Goal: Task Accomplishment & Management: Use online tool/utility

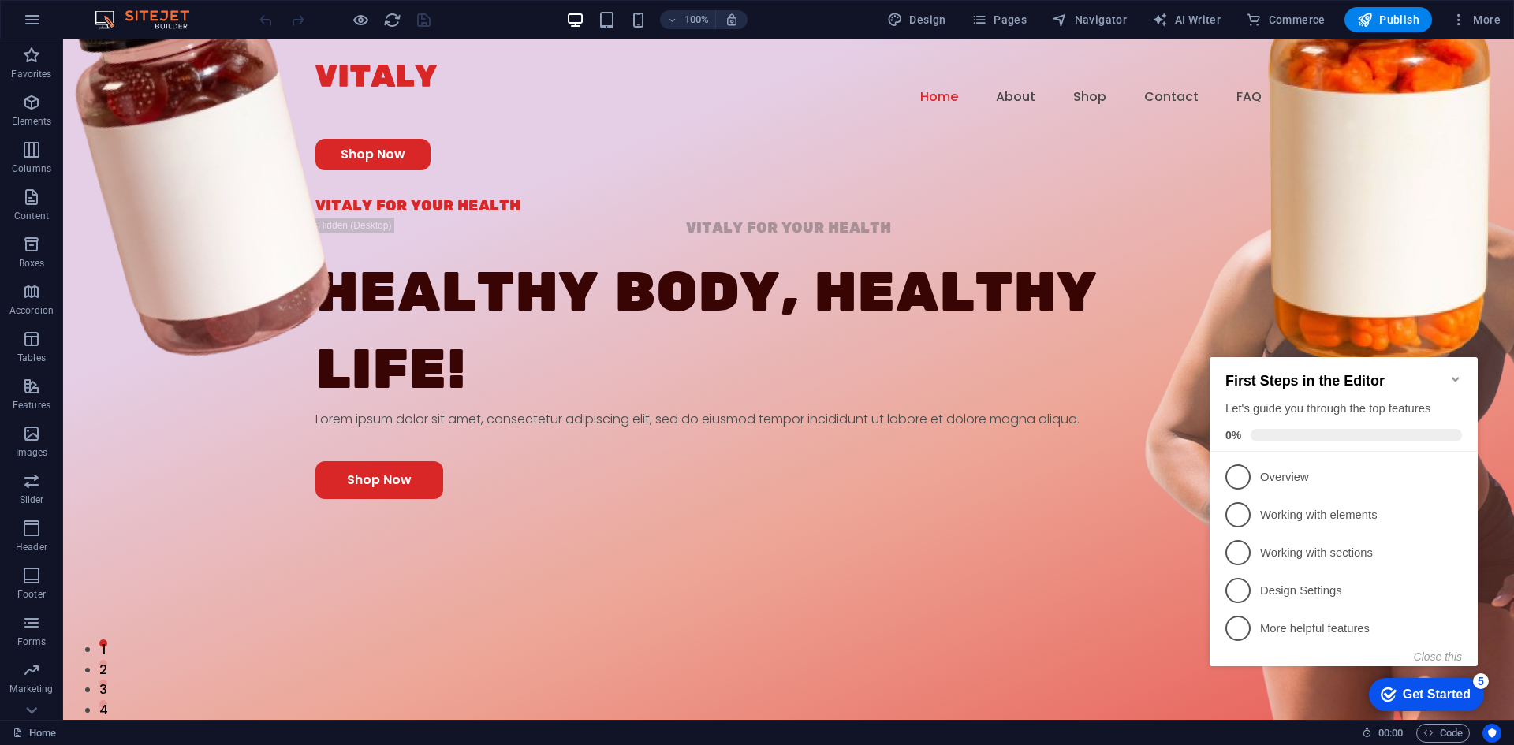
drag, startPoint x: 1512, startPoint y: 551, endPoint x: 1575, endPoint y: 60, distance: 495.3
click at [393, 74] on div at bounding box center [788, 76] width 946 height 22
click at [390, 80] on div at bounding box center [788, 76] width 946 height 22
click at [113, 80] on div "Home About Shop Contact FAQ Shop Now" at bounding box center [788, 117] width 1451 height 156
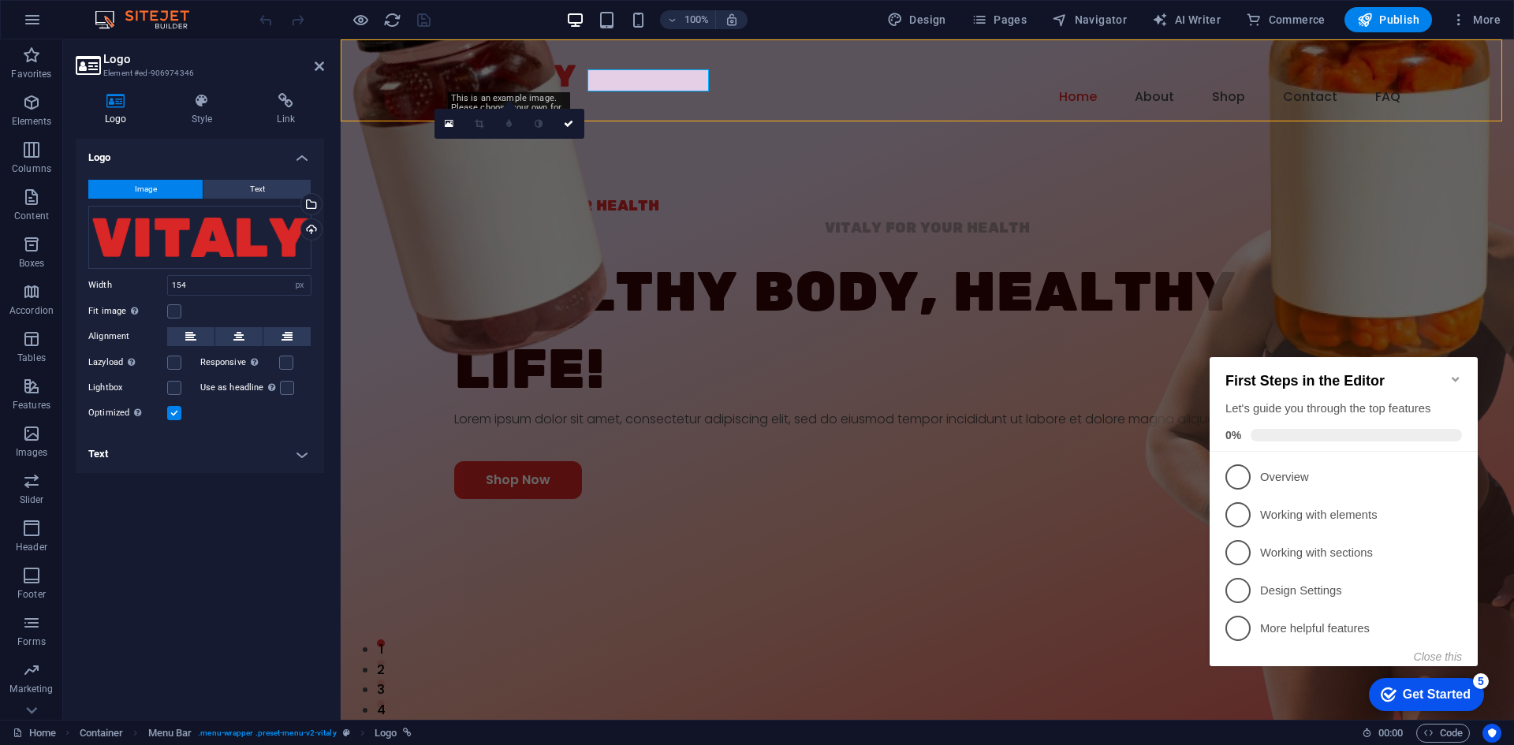
drag, startPoint x: 668, startPoint y: 80, endPoint x: 673, endPoint y: 192, distance: 112.1
click at [390, 80] on div "Home About Shop Contact FAQ Shop Now" at bounding box center [927, 117] width 1173 height 156
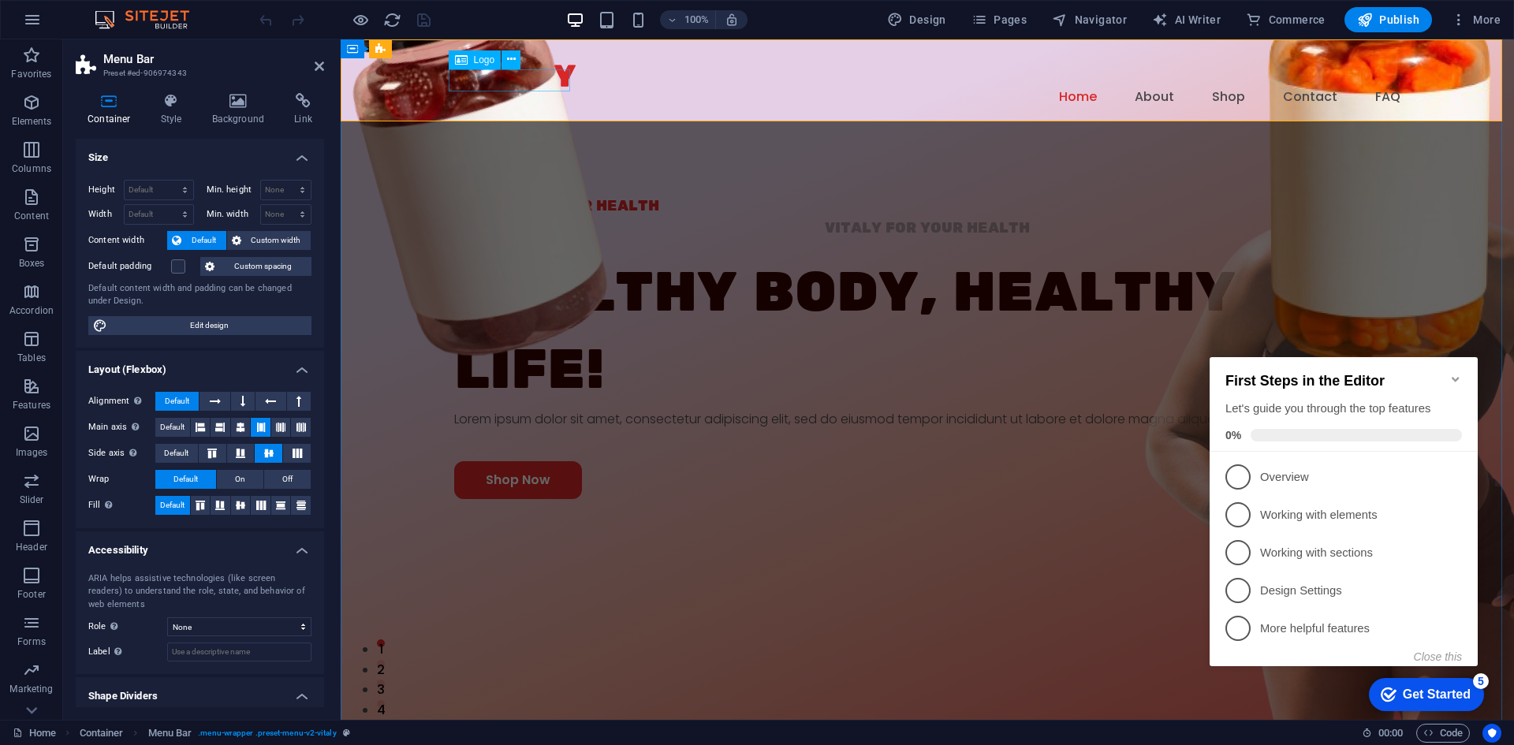
click at [507, 71] on div at bounding box center [927, 76] width 946 height 22
click at [319, 68] on icon at bounding box center [319, 66] width 9 height 13
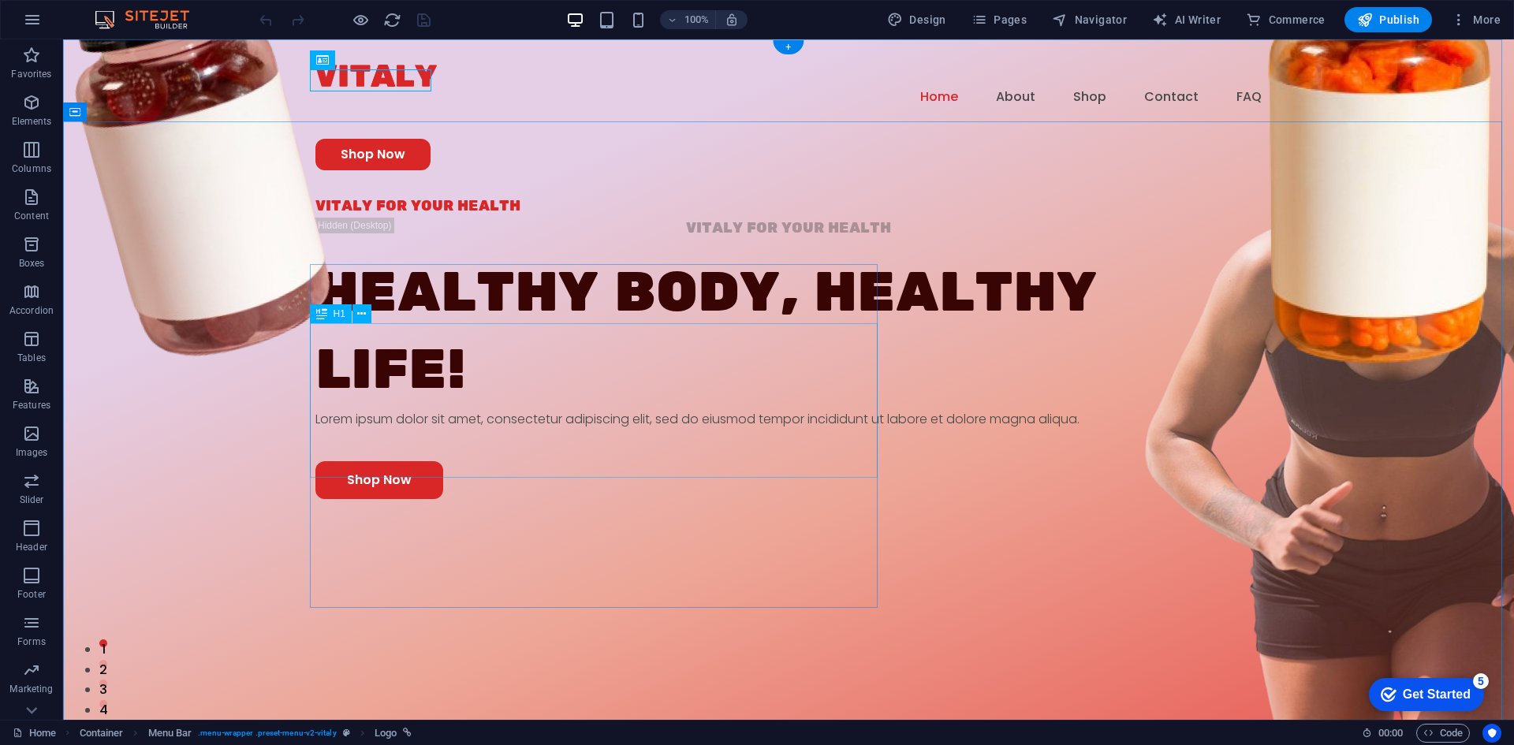
click at [520, 383] on div "Healthy Body, Healthy life!" at bounding box center [788, 332] width 946 height 155
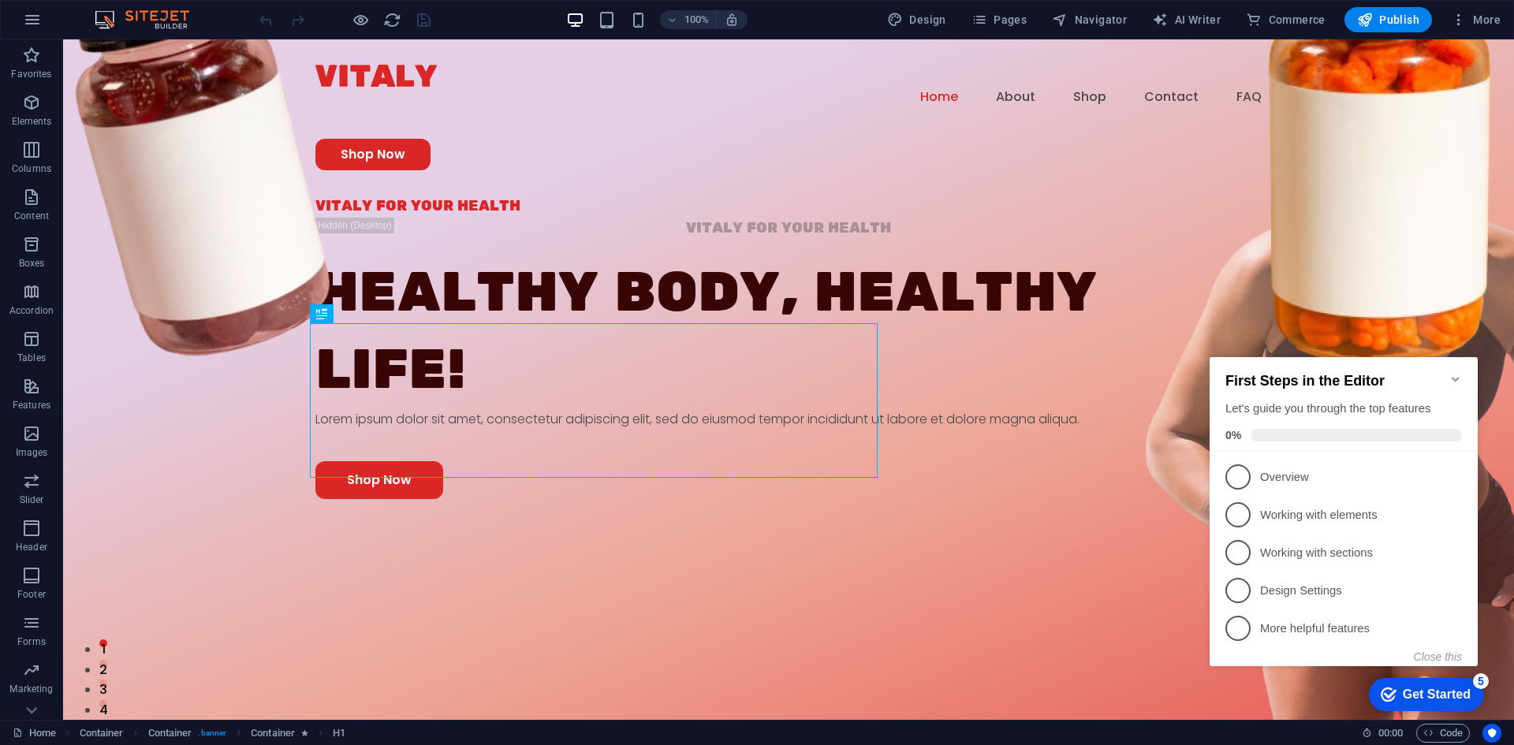
click at [1460, 373] on icon "Minimize checklist" at bounding box center [1455, 379] width 13 height 13
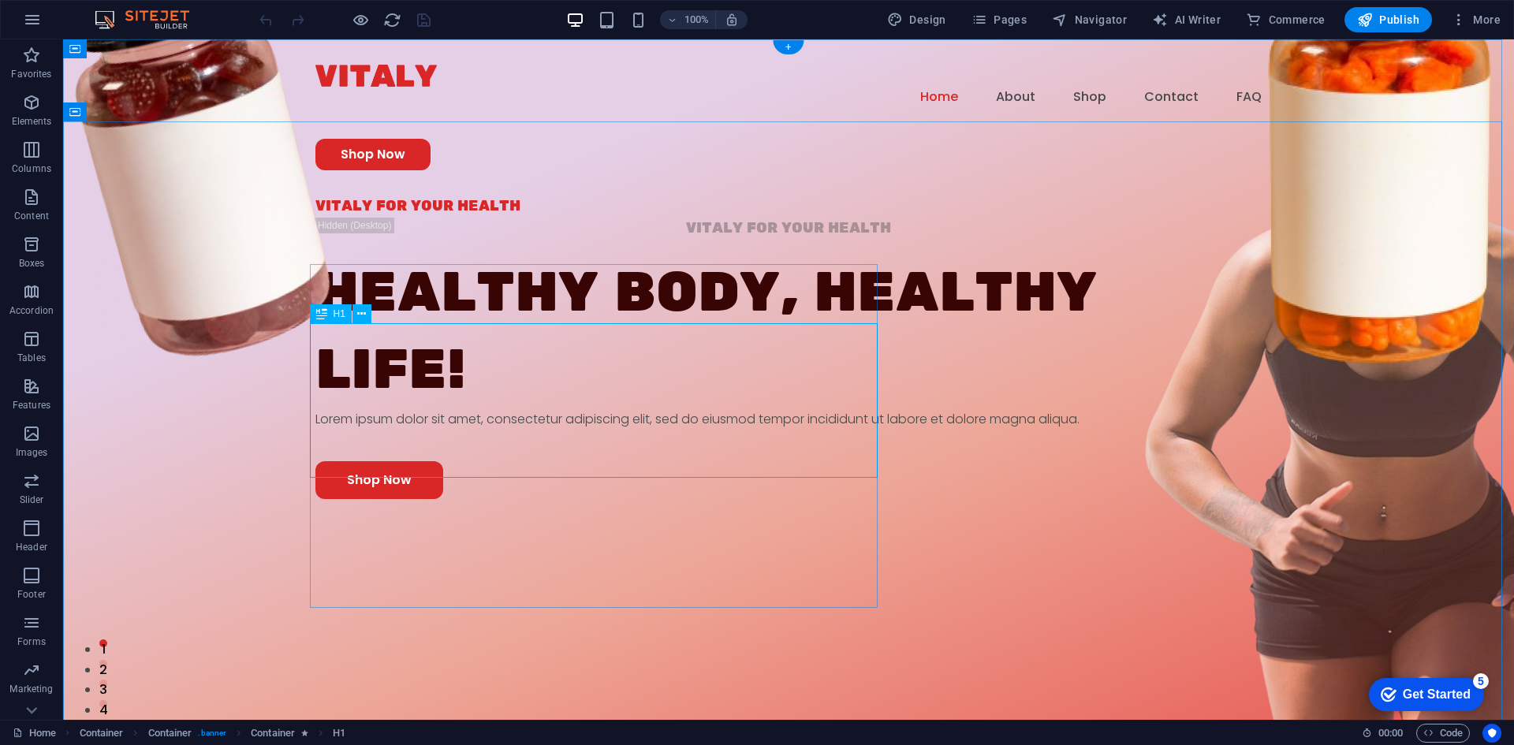
click at [461, 351] on div "Healthy Body, Healthy life!" at bounding box center [788, 332] width 946 height 155
click at [462, 365] on div "Healthy Body, Healthy life!" at bounding box center [788, 332] width 946 height 155
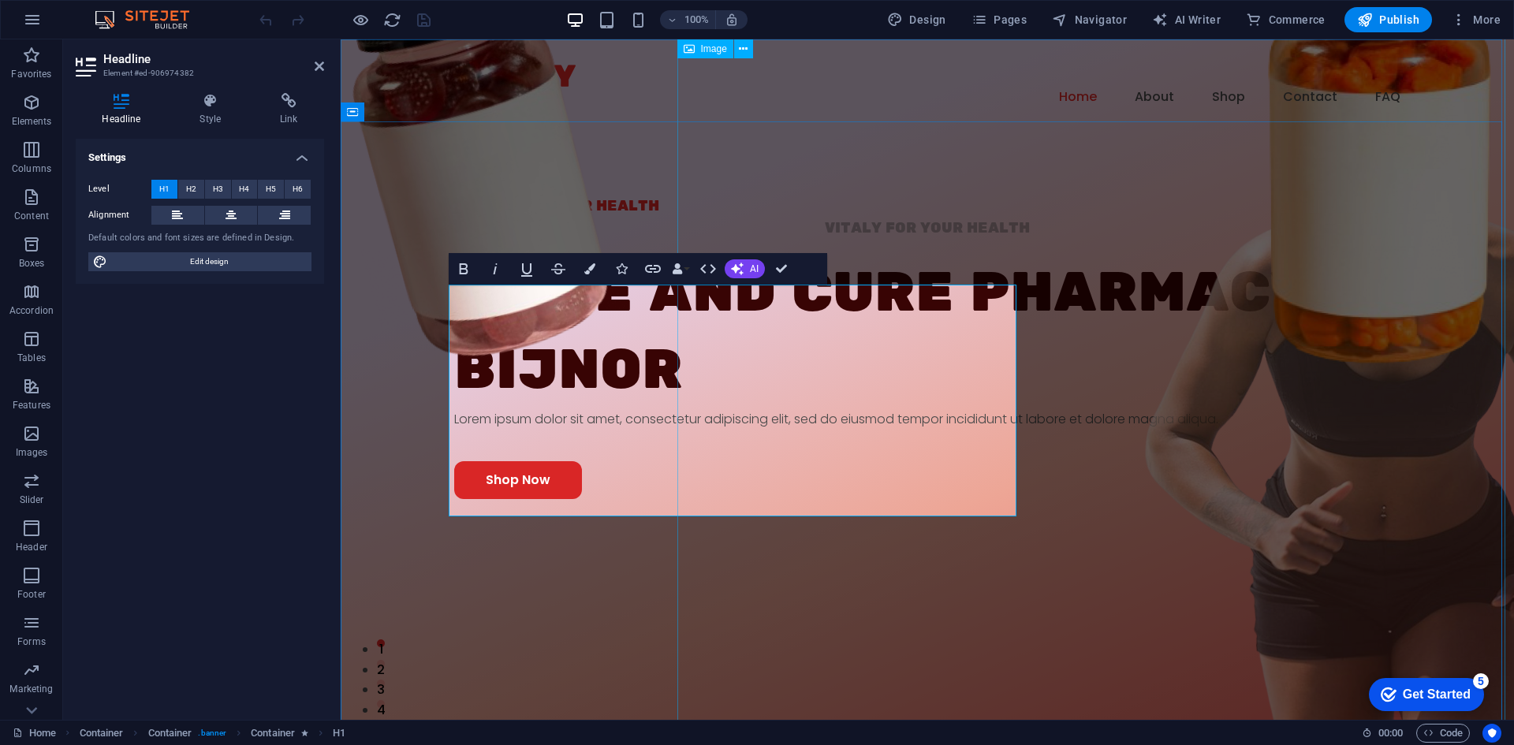
click at [778, 165] on figure at bounding box center [1192, 390] width 828 height 1069
